Goal: Check status

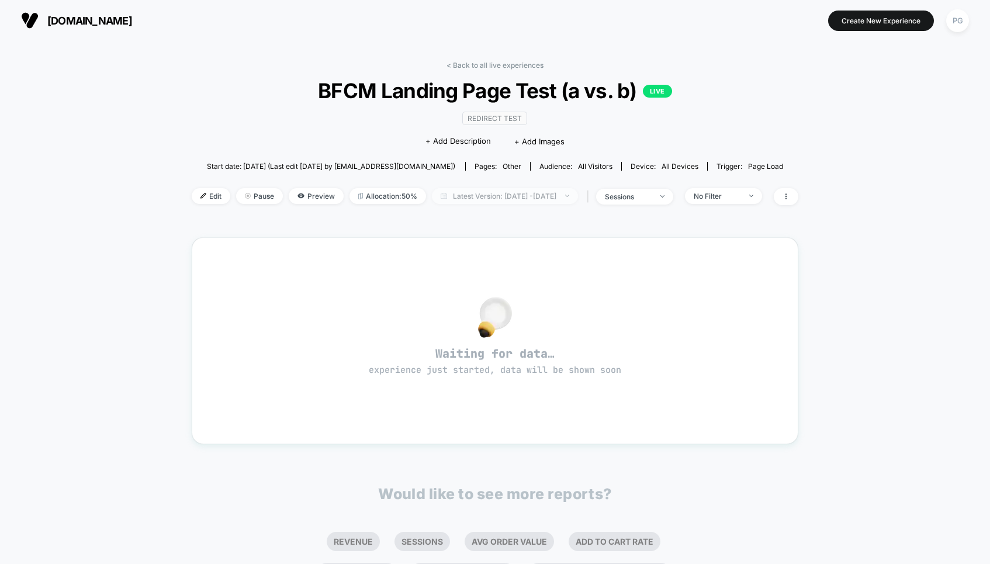
click at [557, 199] on span "Latest Version: Oct 2, 2025 - Oct 2, 2025" at bounding box center [505, 196] width 146 height 16
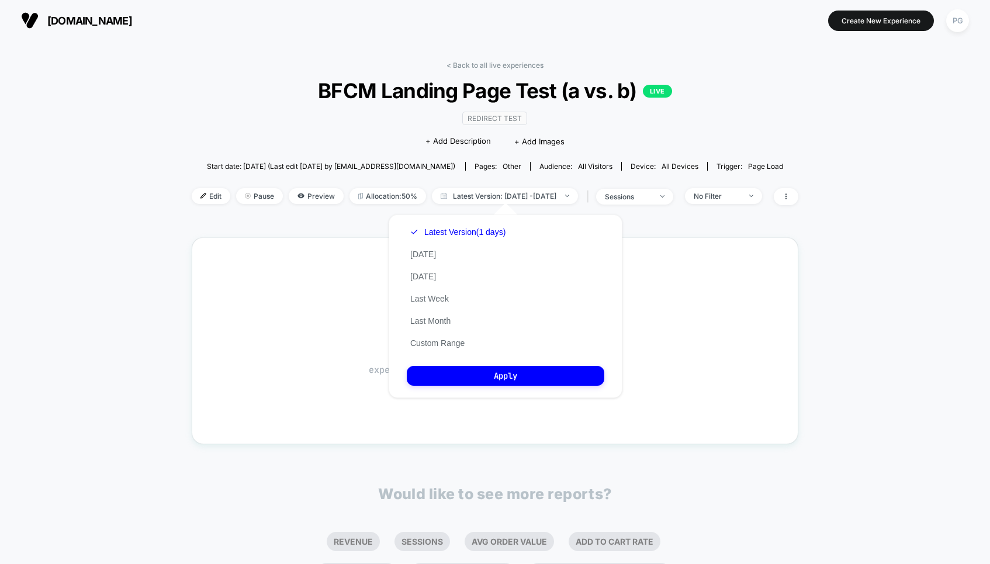
click at [359, 220] on div "< Back to all live experiences BFCM Landing Page Test (a vs. b) LIVE Redirect T…" at bounding box center [495, 367] width 607 height 628
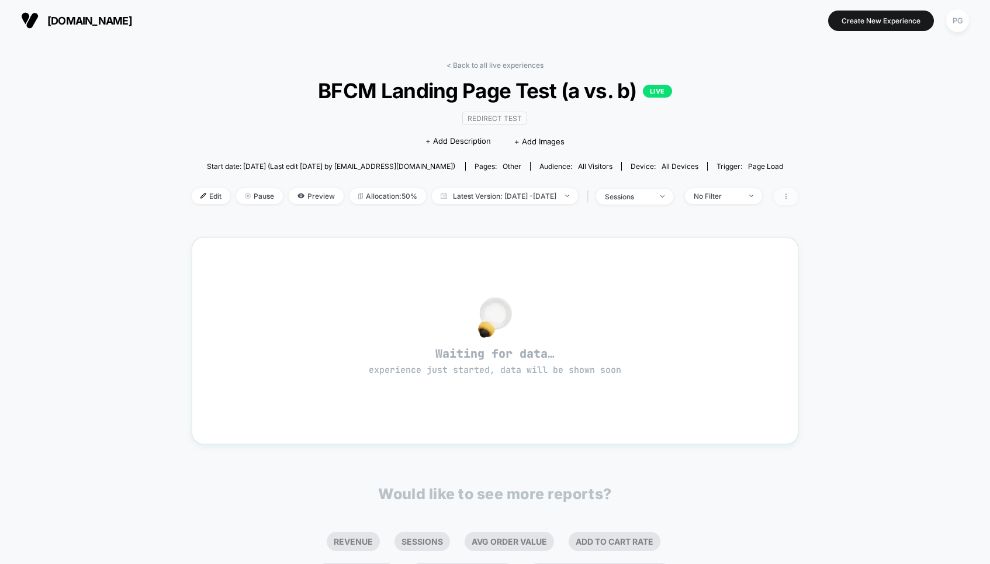
click at [790, 194] on icon at bounding box center [786, 196] width 7 height 7
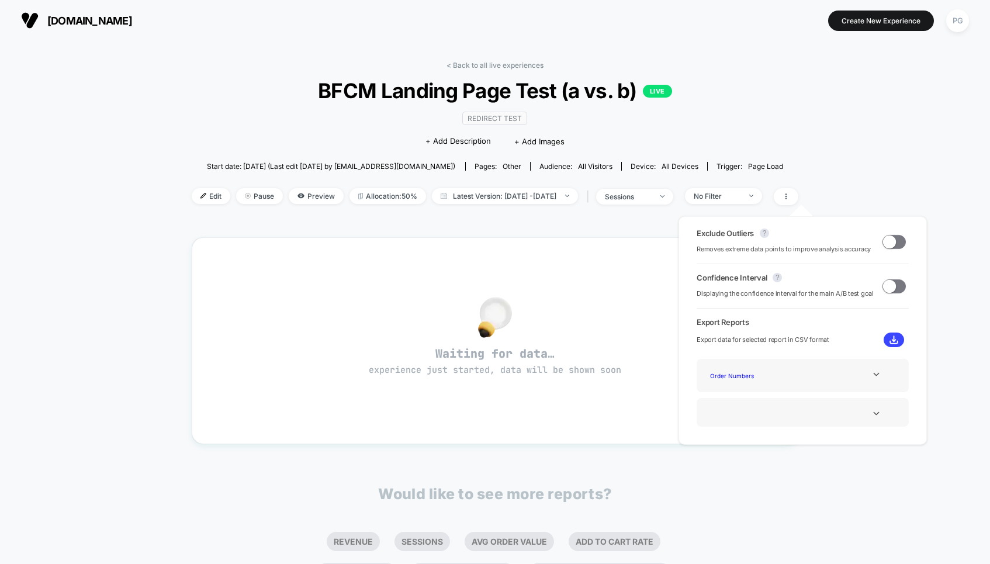
click at [888, 238] on span at bounding box center [889, 241] width 13 height 13
click at [892, 245] on span at bounding box center [898, 241] width 13 height 13
click at [865, 173] on div "< Back to all live experiences BFCM Landing Page Test (a vs. b) LIVE Redirect T…" at bounding box center [495, 378] width 990 height 675
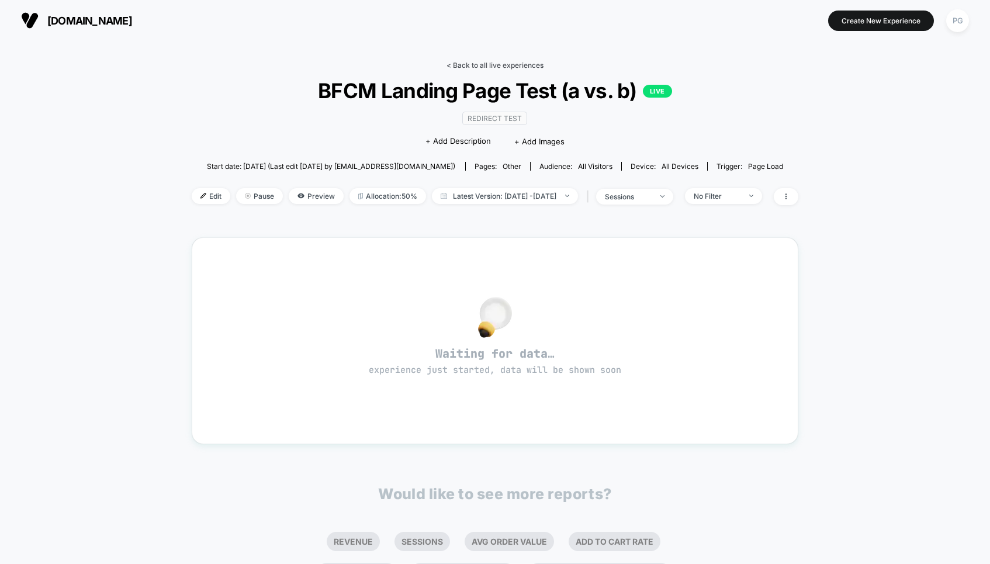
click at [503, 64] on link "< Back to all live experiences" at bounding box center [494, 65] width 97 height 9
